Goal: Task Accomplishment & Management: Complete application form

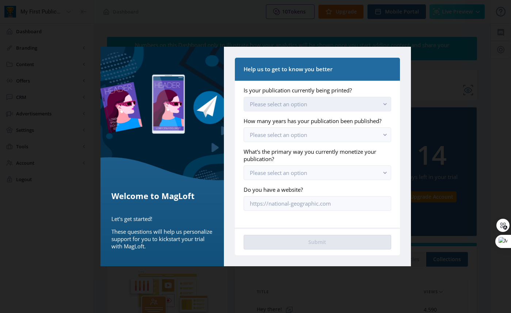
click at [325, 106] on button "Please select an option" at bounding box center [317, 104] width 147 height 15
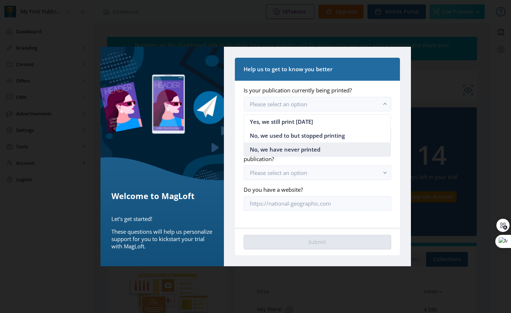
click at [308, 149] on span "No, we have never printed" at bounding box center [285, 149] width 70 height 9
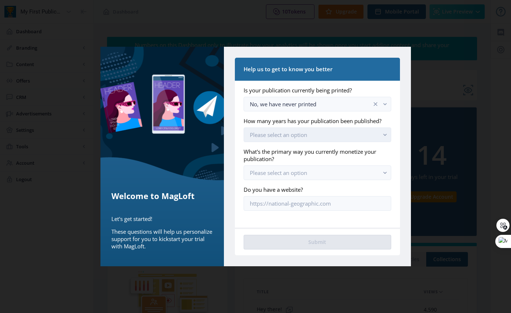
click at [299, 134] on span "Please select an option" at bounding box center [278, 134] width 57 height 7
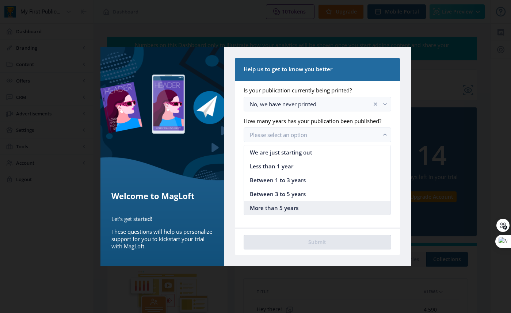
click at [296, 205] on span "More than 5 years" at bounding box center [274, 207] width 49 height 9
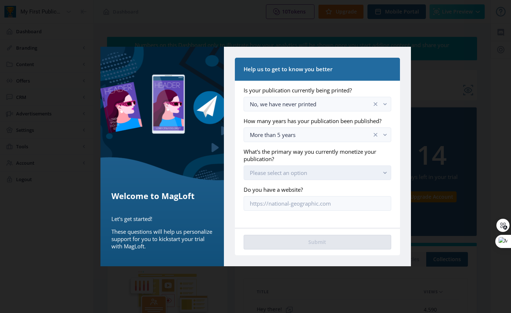
click at [299, 172] on span "Please select an option" at bounding box center [278, 172] width 57 height 7
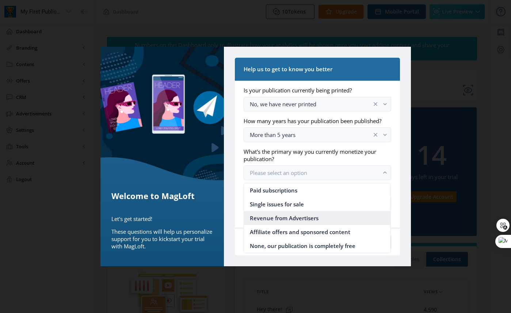
click at [297, 219] on span "Revenue from Advertisers" at bounding box center [284, 218] width 69 height 9
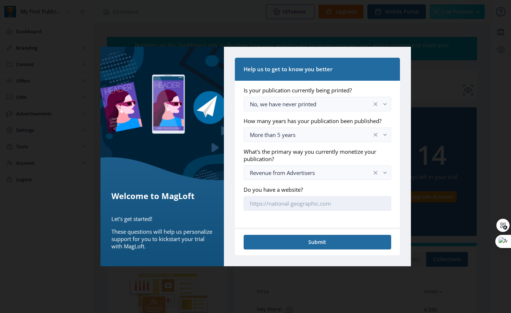
click at [280, 203] on input "Do you have a website?" at bounding box center [317, 203] width 147 height 15
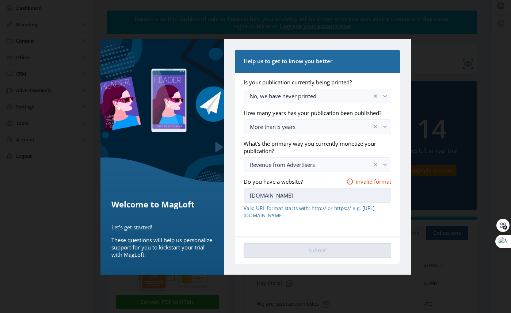
scroll to position [31, 0]
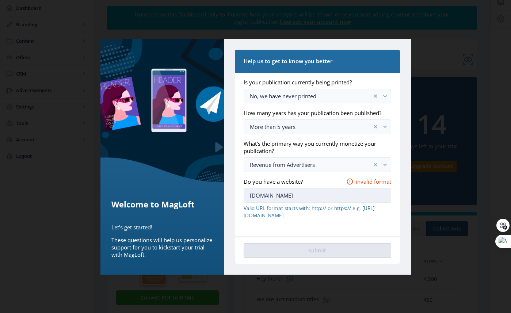
click at [250, 195] on input "[DOMAIN_NAME]" at bounding box center [317, 195] width 147 height 15
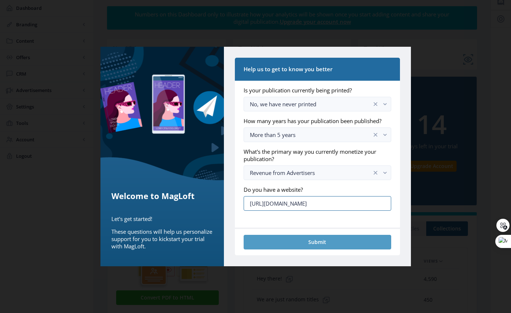
type input "[URL][DOMAIN_NAME]"
click at [279, 245] on button "Submit" at bounding box center [317, 242] width 147 height 15
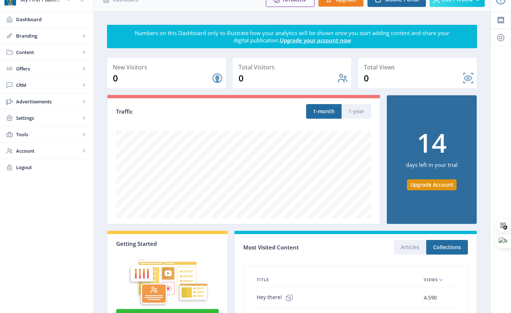
scroll to position [0, 0]
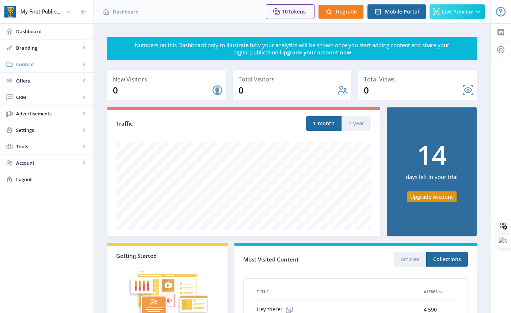
click at [79, 63] on span "Content" at bounding box center [48, 64] width 64 height 7
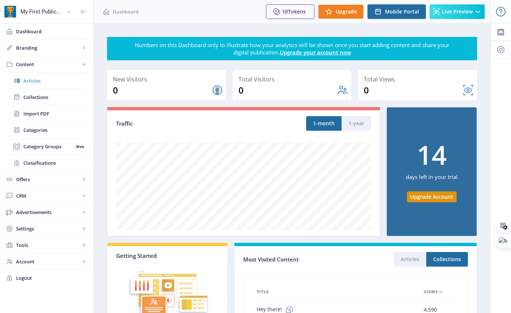
click at [26, 81] on span "Articles" at bounding box center [54, 80] width 63 height 7
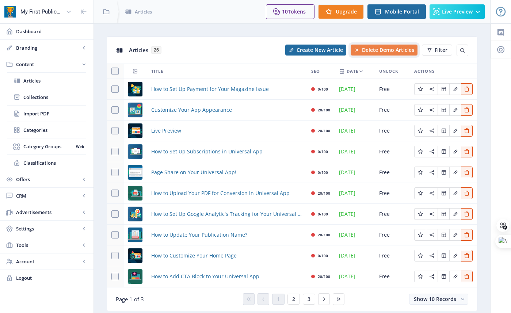
click at [369, 49] on span "Delete Demo Articles" at bounding box center [388, 50] width 52 height 6
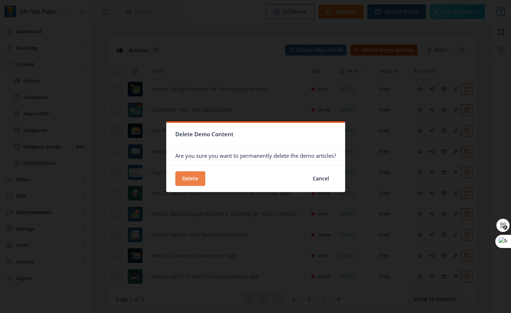
click at [185, 177] on button "Delete" at bounding box center [190, 178] width 30 height 15
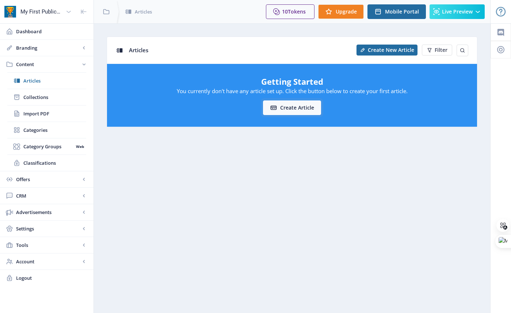
click at [299, 108] on button "Create article" at bounding box center [292, 107] width 58 height 15
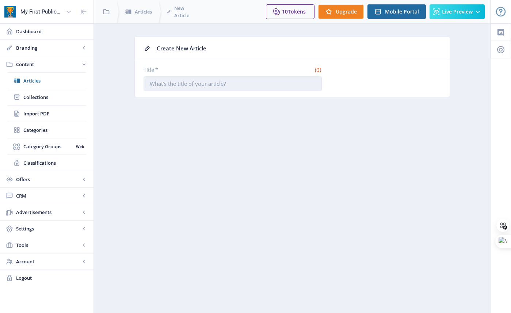
click at [188, 85] on input "Title *" at bounding box center [233, 83] width 178 height 15
click at [159, 84] on input "Title *" at bounding box center [233, 83] width 178 height 15
click at [26, 81] on span "Articles" at bounding box center [54, 80] width 63 height 7
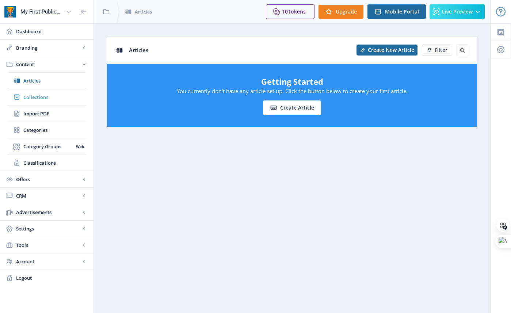
click at [34, 97] on span "Collections" at bounding box center [54, 96] width 63 height 7
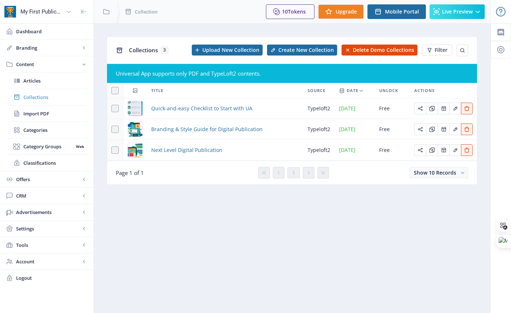
click at [27, 96] on span "Collections" at bounding box center [54, 96] width 63 height 7
click at [66, 11] on icon at bounding box center [68, 12] width 4 height 2
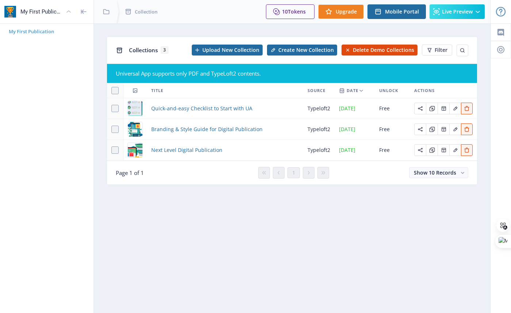
click at [19, 32] on span "My First Publication" at bounding box center [50, 31] width 82 height 7
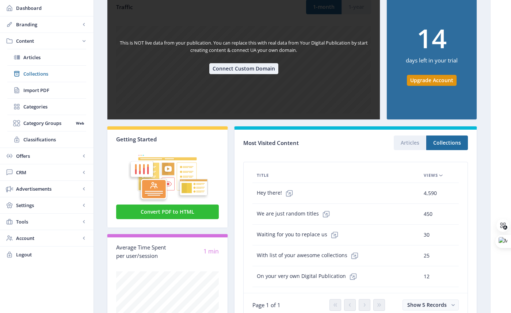
scroll to position [153, 0]
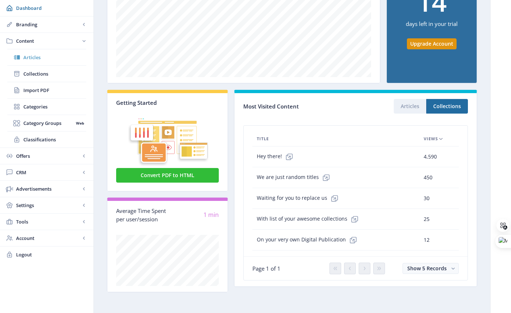
click at [31, 61] on link "Articles" at bounding box center [46, 57] width 79 height 16
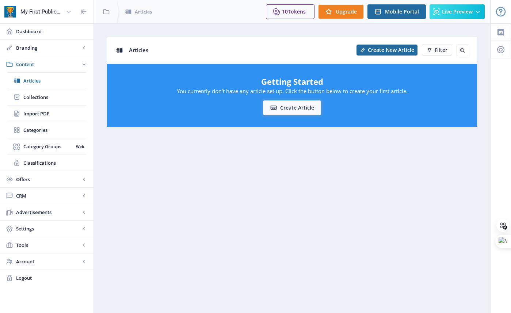
click at [291, 107] on button "Create article" at bounding box center [292, 107] width 58 height 15
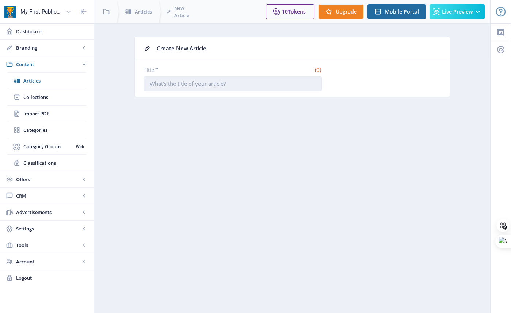
click at [206, 84] on input "Title *" at bounding box center [233, 83] width 178 height 15
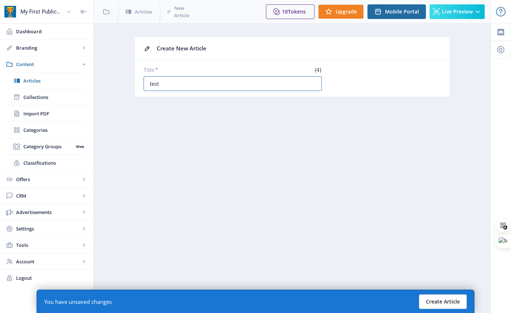
type input "test"
click at [445, 300] on button "Create Article" at bounding box center [443, 301] width 48 height 15
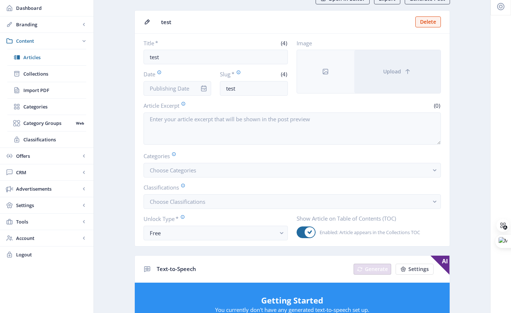
scroll to position [41, 0]
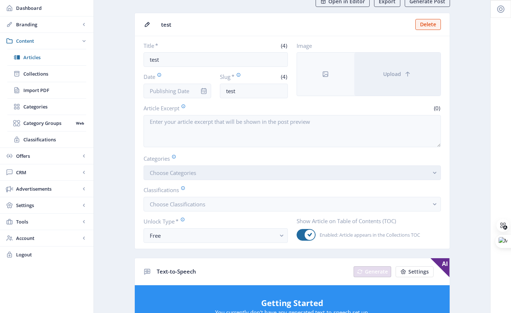
click at [207, 172] on button "Choose Categories" at bounding box center [292, 172] width 297 height 15
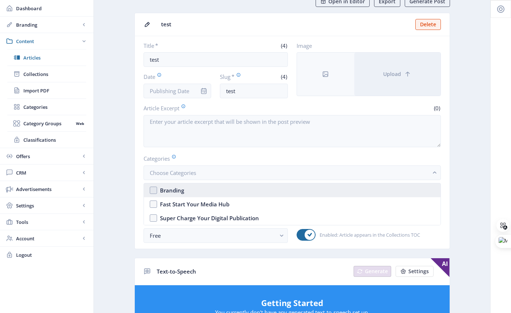
click at [155, 190] on nb-option "Branding" at bounding box center [292, 190] width 297 height 14
checkbox input "true"
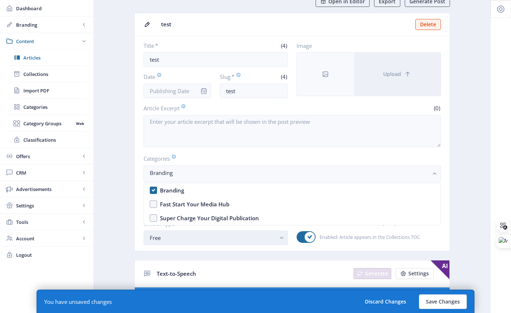
click at [218, 238] on div "Free" at bounding box center [213, 237] width 126 height 9
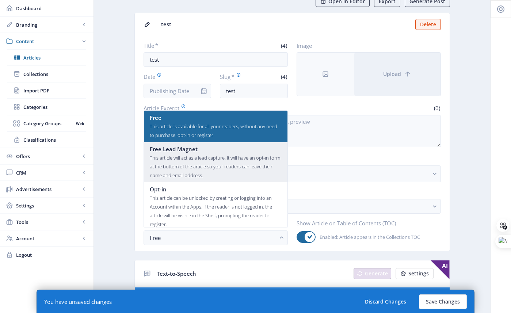
click at [179, 156] on div "This article will act as a lead capture. It will have an opt-in form at the bot…" at bounding box center [216, 166] width 132 height 26
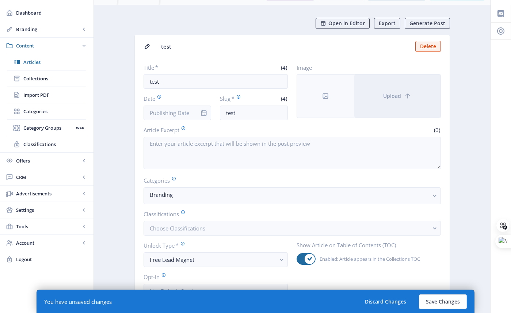
scroll to position [18, 0]
click at [429, 24] on span "Generate Post" at bounding box center [427, 24] width 36 height 6
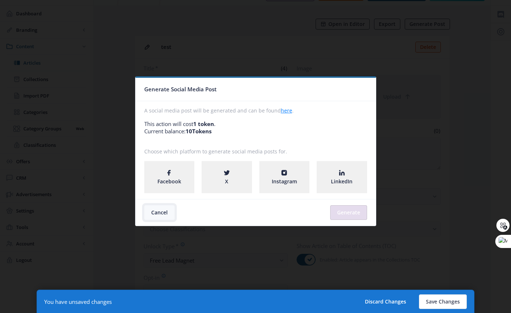
click at [160, 214] on button "Cancel" at bounding box center [159, 212] width 30 height 15
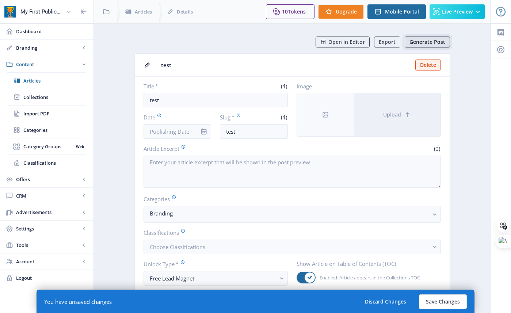
scroll to position [18, 0]
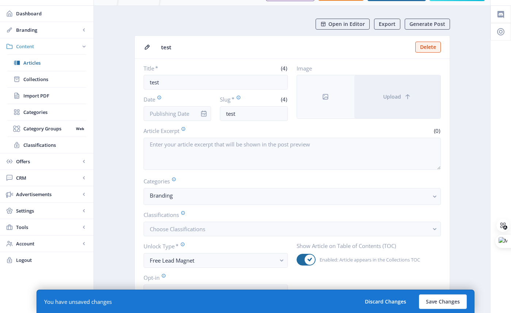
click at [84, 45] on rect at bounding box center [83, 46] width 7 height 7
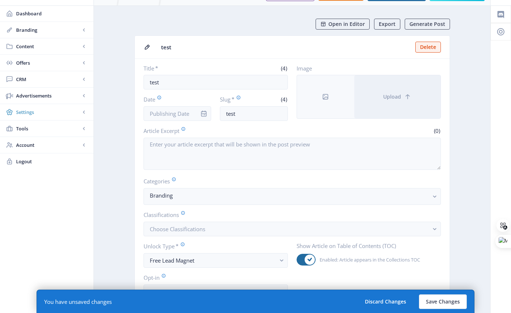
click at [83, 112] on icon at bounding box center [84, 112] width 2 height 3
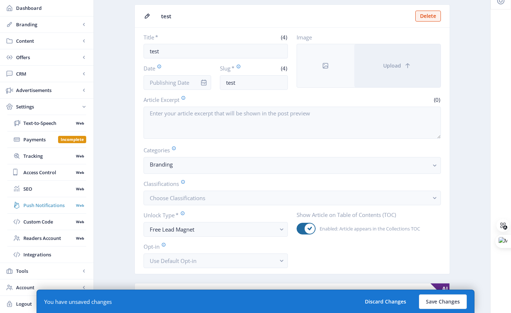
scroll to position [59, 0]
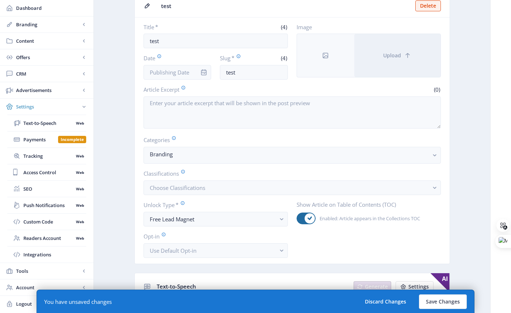
click at [84, 106] on rect at bounding box center [83, 106] width 7 height 7
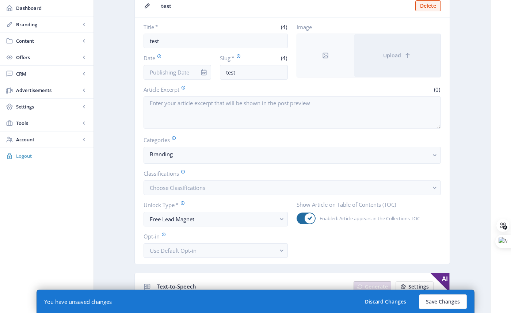
scroll to position [60, 0]
click at [82, 139] on rect at bounding box center [83, 139] width 7 height 7
click at [24, 122] on span "Tools" at bounding box center [48, 122] width 64 height 7
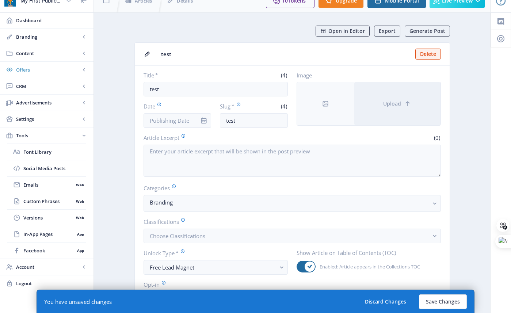
scroll to position [0, 0]
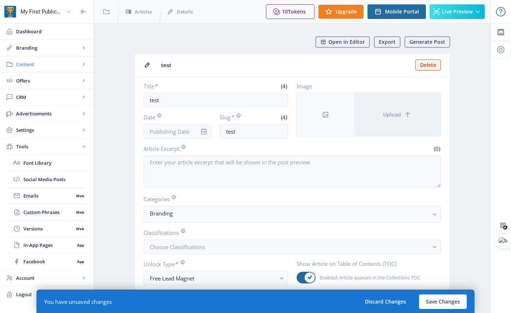
click at [25, 63] on span "Content" at bounding box center [48, 64] width 64 height 7
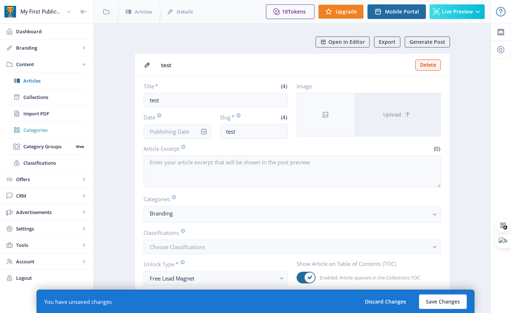
click at [33, 130] on span "Categories" at bounding box center [54, 129] width 63 height 7
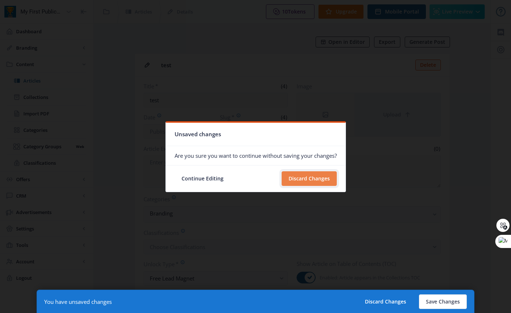
click at [315, 178] on button "Discard Changes" at bounding box center [309, 178] width 55 height 15
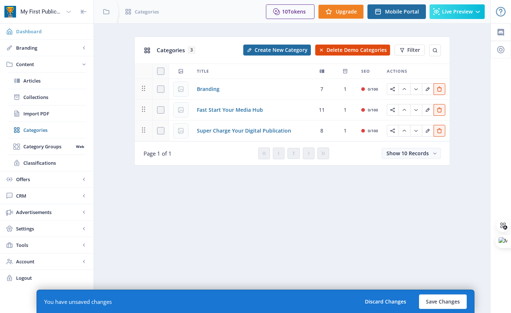
click at [29, 31] on span "Dashboard" at bounding box center [52, 31] width 72 height 7
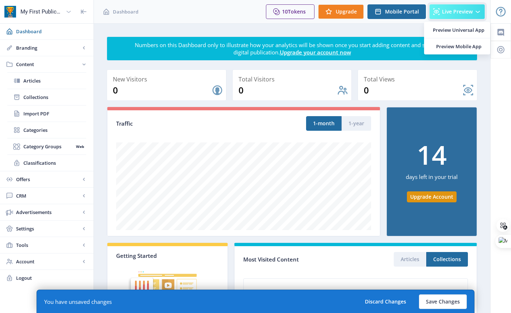
click at [462, 12] on span "Live Preview" at bounding box center [457, 12] width 31 height 6
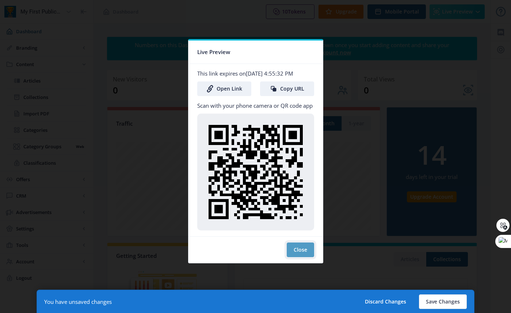
click at [304, 249] on button "Close" at bounding box center [300, 249] width 27 height 15
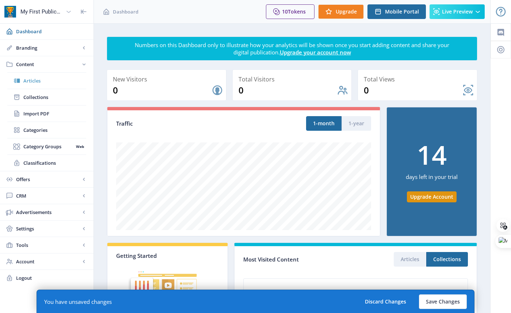
click at [30, 81] on span "Articles" at bounding box center [54, 80] width 63 height 7
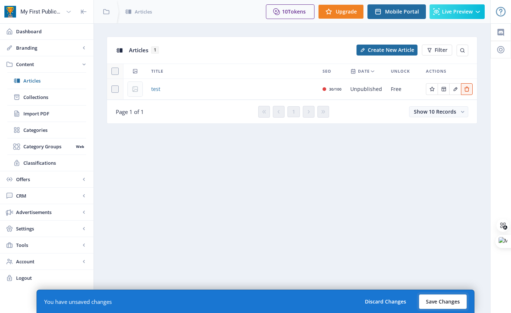
click at [439, 301] on button "Save Changes" at bounding box center [443, 301] width 48 height 15
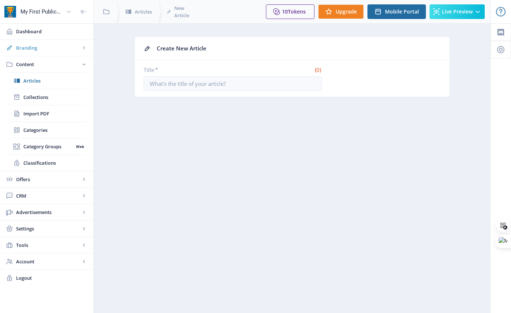
click at [28, 46] on span "Branding" at bounding box center [48, 47] width 64 height 7
click at [33, 114] on span "Pages SEO" at bounding box center [48, 113] width 50 height 7
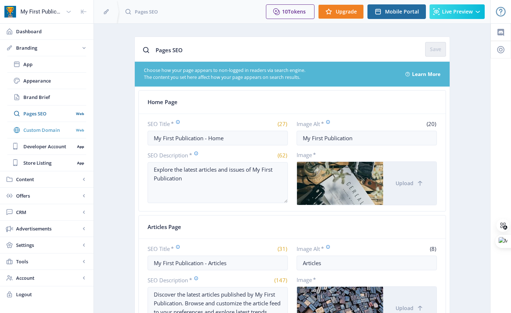
click at [37, 130] on span "Custom Domain" at bounding box center [48, 129] width 50 height 7
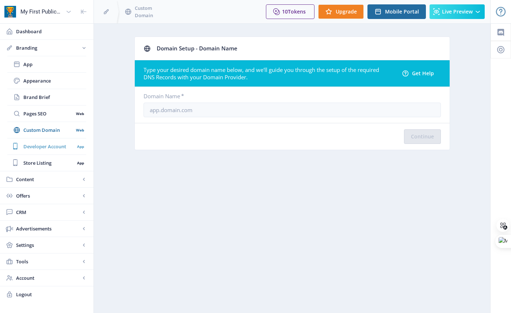
click at [32, 147] on span "Developer Account" at bounding box center [48, 146] width 51 height 7
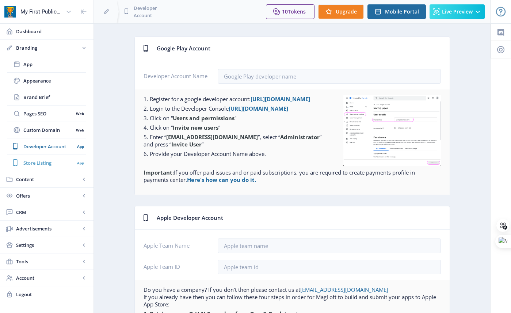
click at [35, 161] on span "Store Listing" at bounding box center [48, 162] width 51 height 7
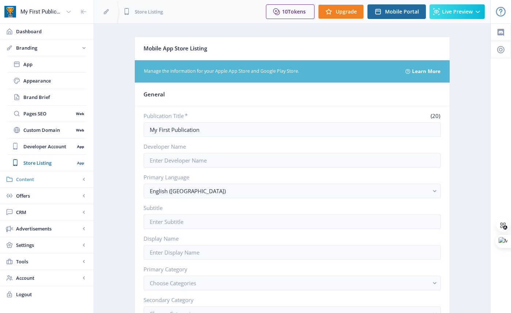
click at [27, 180] on span "Content" at bounding box center [48, 179] width 64 height 7
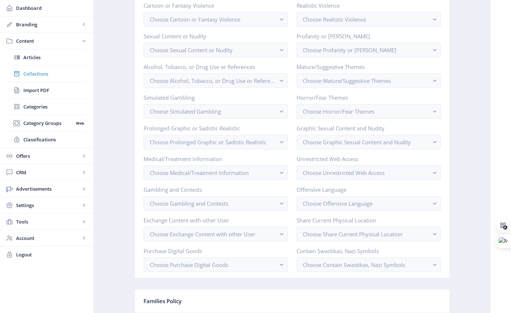
scroll to position [477, 0]
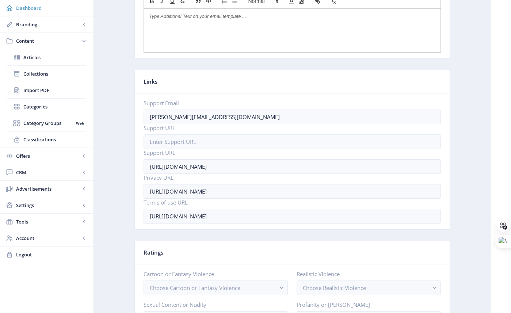
click at [19, 9] on span "Dashboard" at bounding box center [52, 7] width 72 height 7
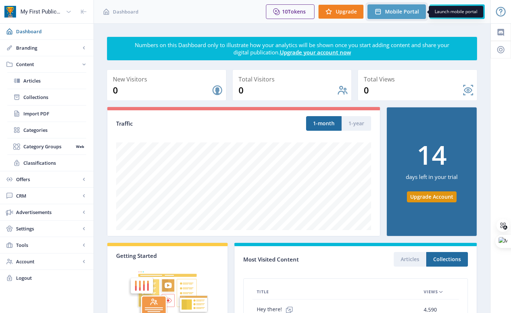
click at [398, 14] on span "Mobile Portal" at bounding box center [402, 12] width 34 height 6
